Goal: Task Accomplishment & Management: Manage account settings

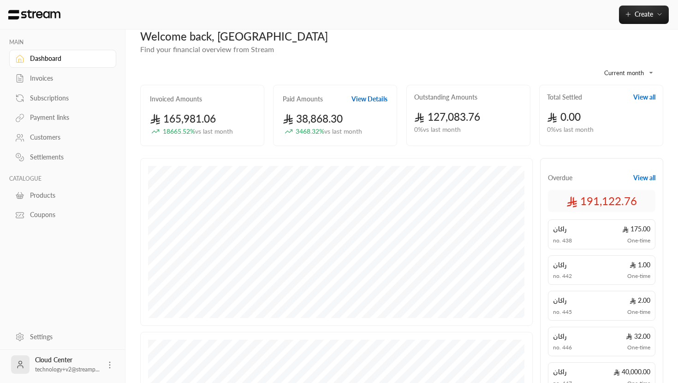
scroll to position [13, 0]
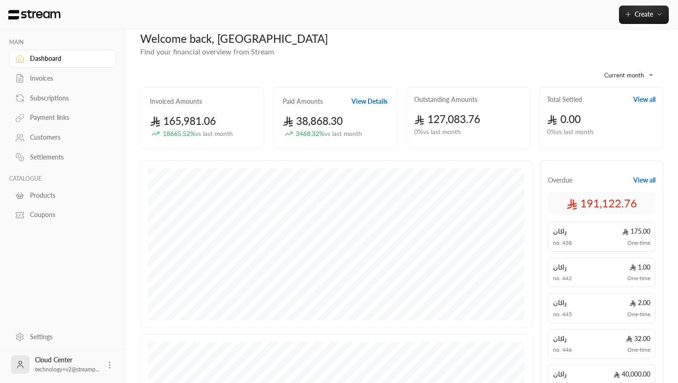
click at [47, 342] on link "Settings" at bounding box center [62, 337] width 107 height 18
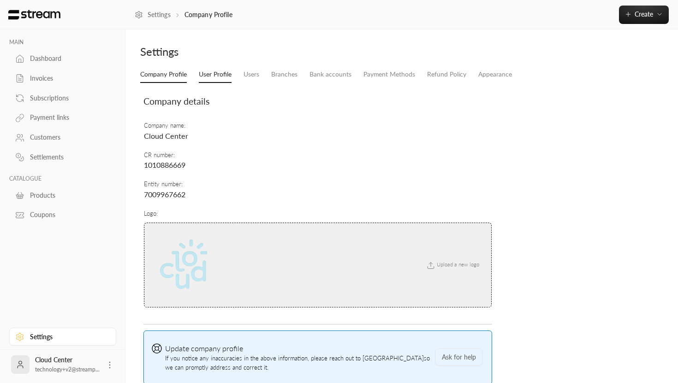
click at [211, 77] on link "User Profile" at bounding box center [215, 74] width 33 height 17
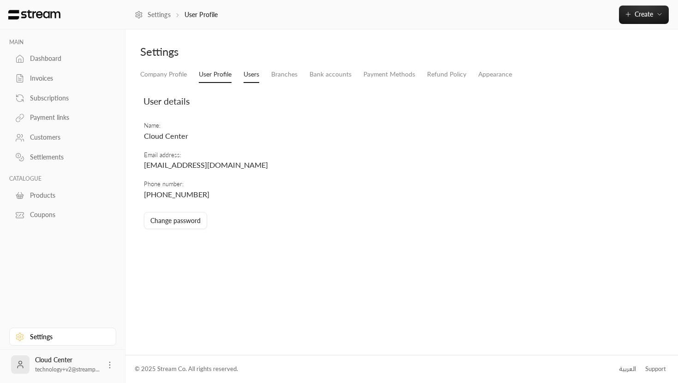
click at [251, 73] on link "Users" at bounding box center [251, 74] width 16 height 17
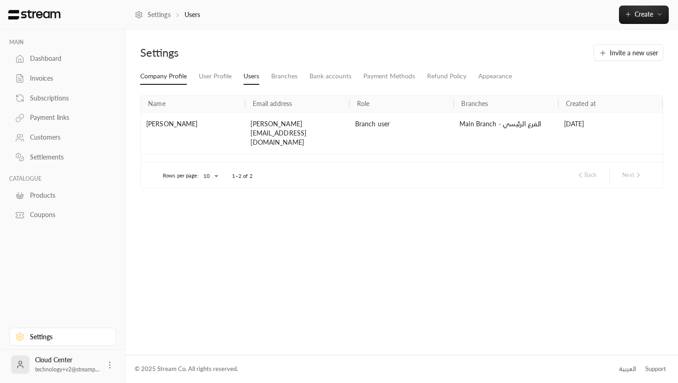
click at [150, 75] on link "Company Profile" at bounding box center [163, 76] width 47 height 17
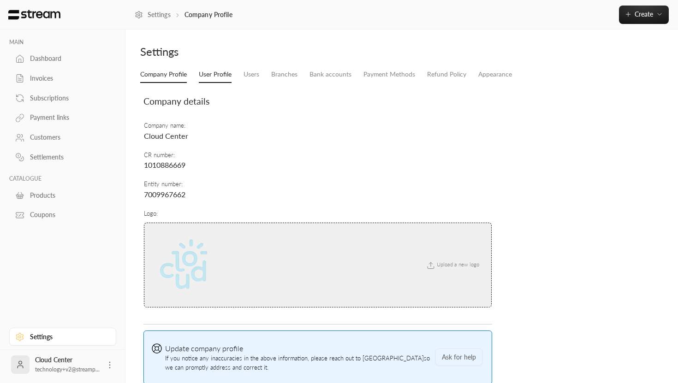
click at [221, 77] on link "User Profile" at bounding box center [215, 74] width 33 height 17
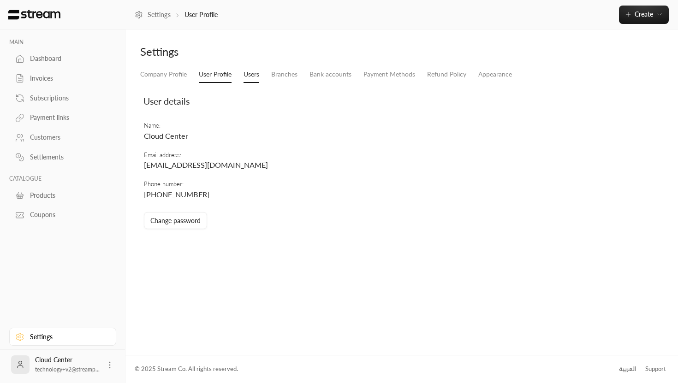
click at [244, 73] on link "Users" at bounding box center [251, 74] width 16 height 17
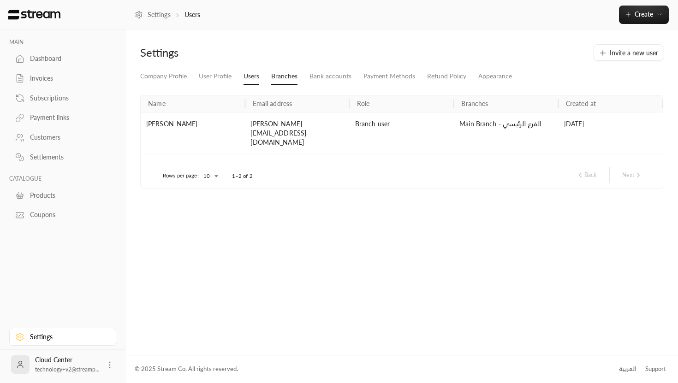
click at [294, 79] on link "Branches" at bounding box center [284, 76] width 26 height 17
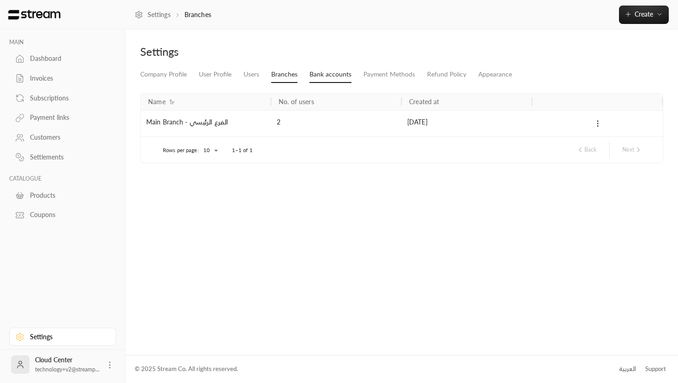
click at [322, 76] on link "Bank accounts" at bounding box center [330, 74] width 42 height 17
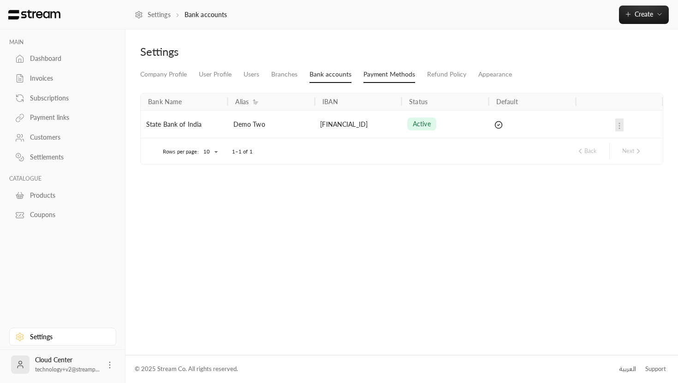
click at [374, 78] on link "Payment Methods" at bounding box center [389, 74] width 52 height 17
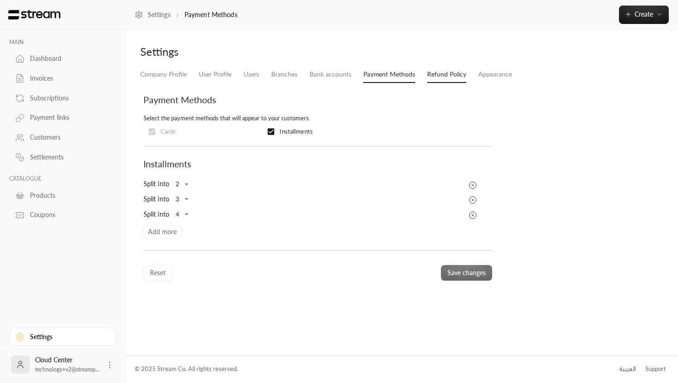
click at [441, 75] on link "Refund Policy" at bounding box center [446, 74] width 39 height 17
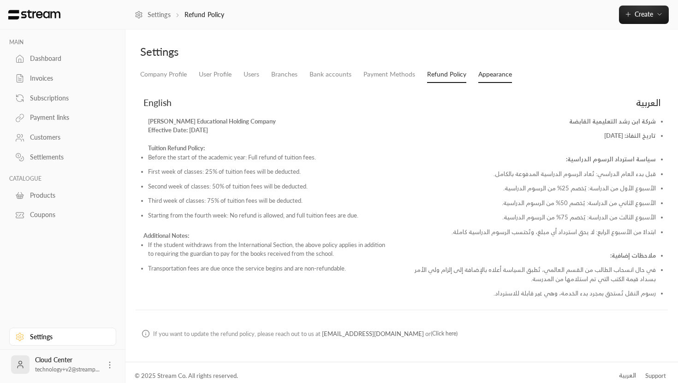
click at [478, 73] on link "Appearance" at bounding box center [495, 74] width 34 height 17
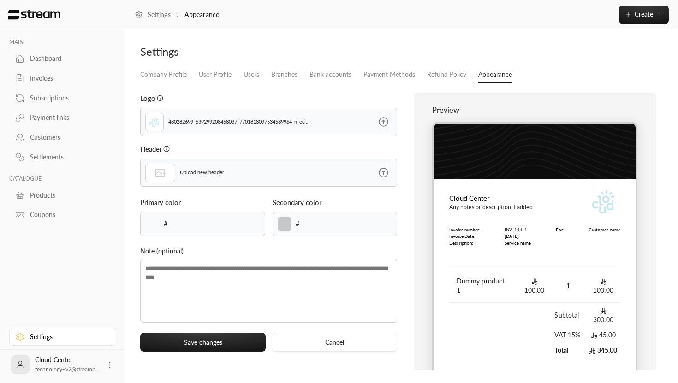
type input "******"
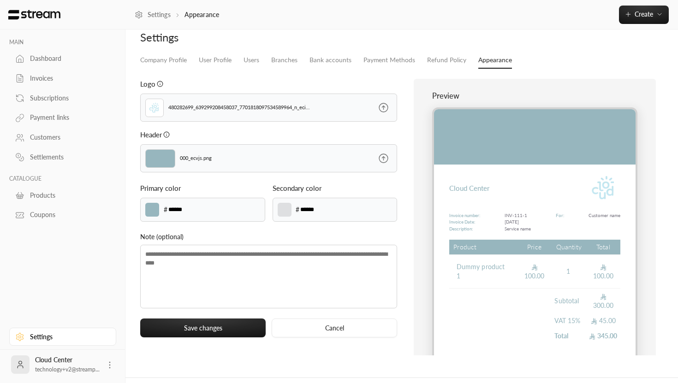
scroll to position [15, 0]
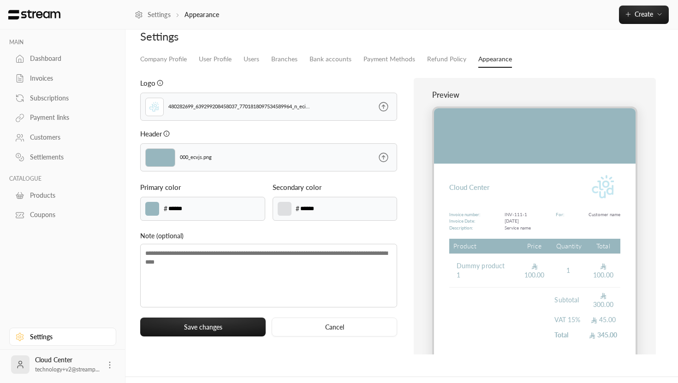
click at [286, 211] on label at bounding box center [285, 209] width 14 height 14
click at [0, 0] on input "*******" at bounding box center [0, 0] width 0 height 0
type input "******"
click at [87, 214] on div "Coupons" at bounding box center [67, 214] width 75 height 9
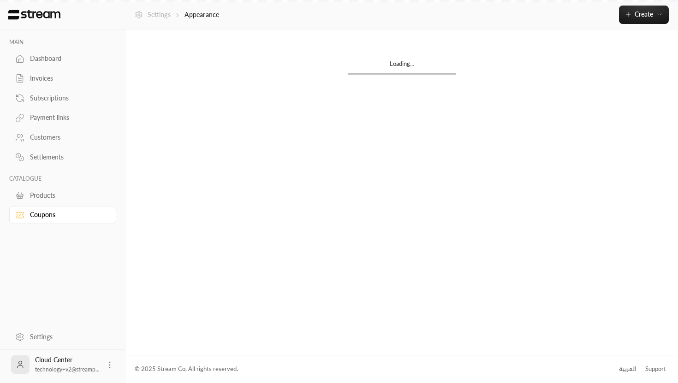
click at [162, 17] on link "Settings" at bounding box center [153, 14] width 36 height 9
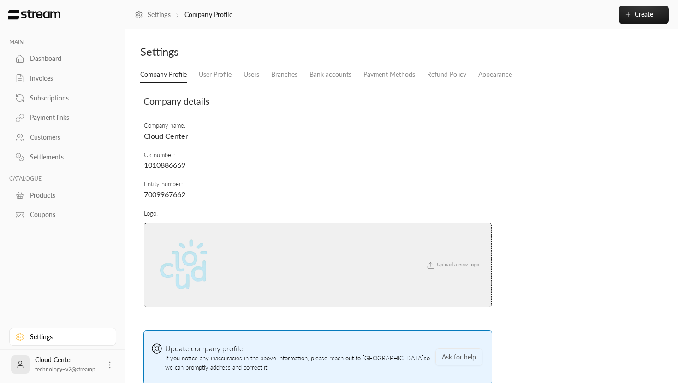
scroll to position [10, 0]
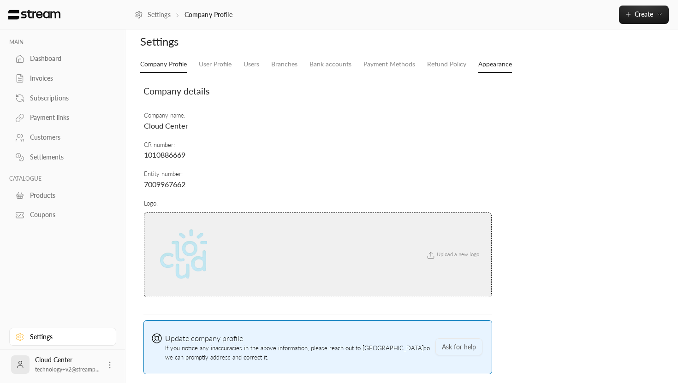
click at [492, 67] on link "Appearance" at bounding box center [495, 64] width 34 height 17
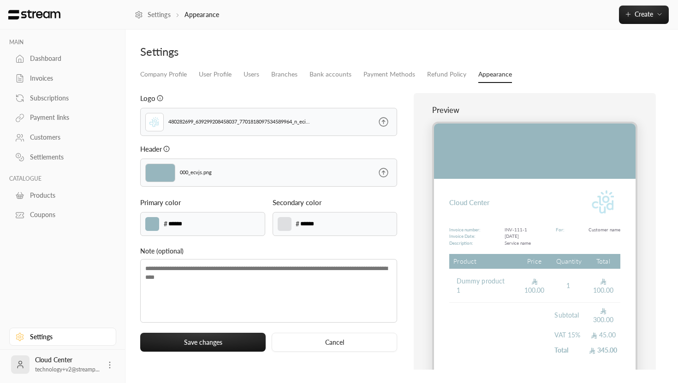
click at [285, 219] on label at bounding box center [285, 224] width 14 height 14
click at [0, 0] on input "*******" at bounding box center [0, 0] width 0 height 0
click at [192, 339] on button "Save changes" at bounding box center [202, 342] width 125 height 19
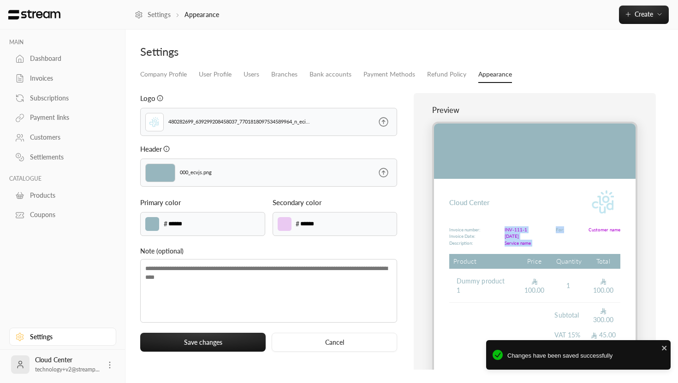
drag, startPoint x: 505, startPoint y: 229, endPoint x: 553, endPoint y: 246, distance: 51.3
click at [553, 246] on div "Invoice number: Invoice Date: Description: INV-111-1 [DATE] Service name For: C…" at bounding box center [535, 236] width 172 height 20
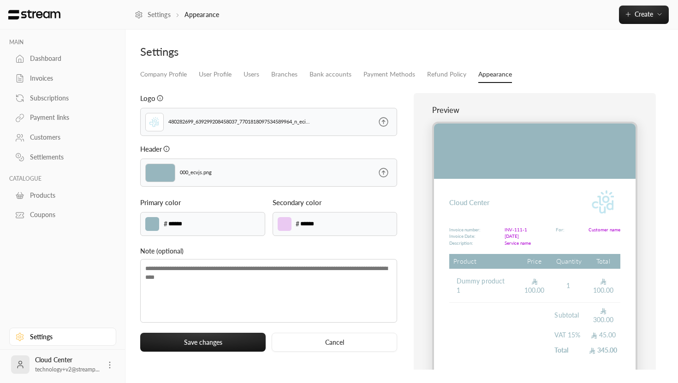
click at [601, 227] on p "Customer name" at bounding box center [604, 229] width 32 height 7
click at [290, 224] on label at bounding box center [285, 224] width 14 height 14
click at [0, 0] on input "*******" at bounding box center [0, 0] width 0 height 0
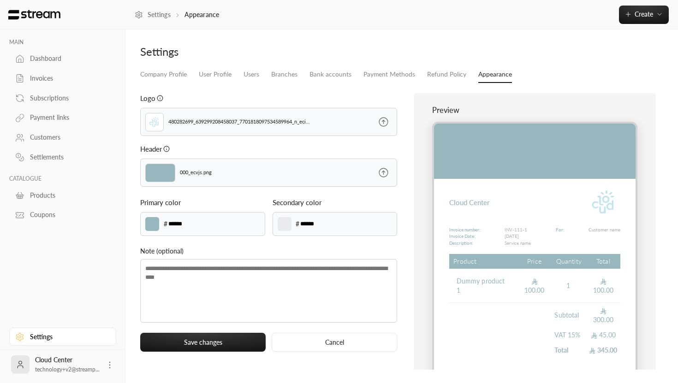
type input "******"
click at [195, 341] on button "Save changes" at bounding box center [202, 342] width 125 height 19
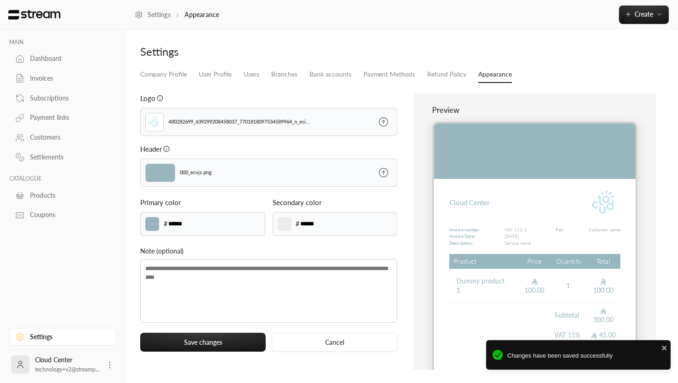
click at [423, 270] on div "Preview Cloud Center Invoice number: Invoice Date: Description: INV-111-1 [DATE…" at bounding box center [535, 231] width 242 height 277
